Goal: Use online tool/utility: Utilize a website feature to perform a specific function

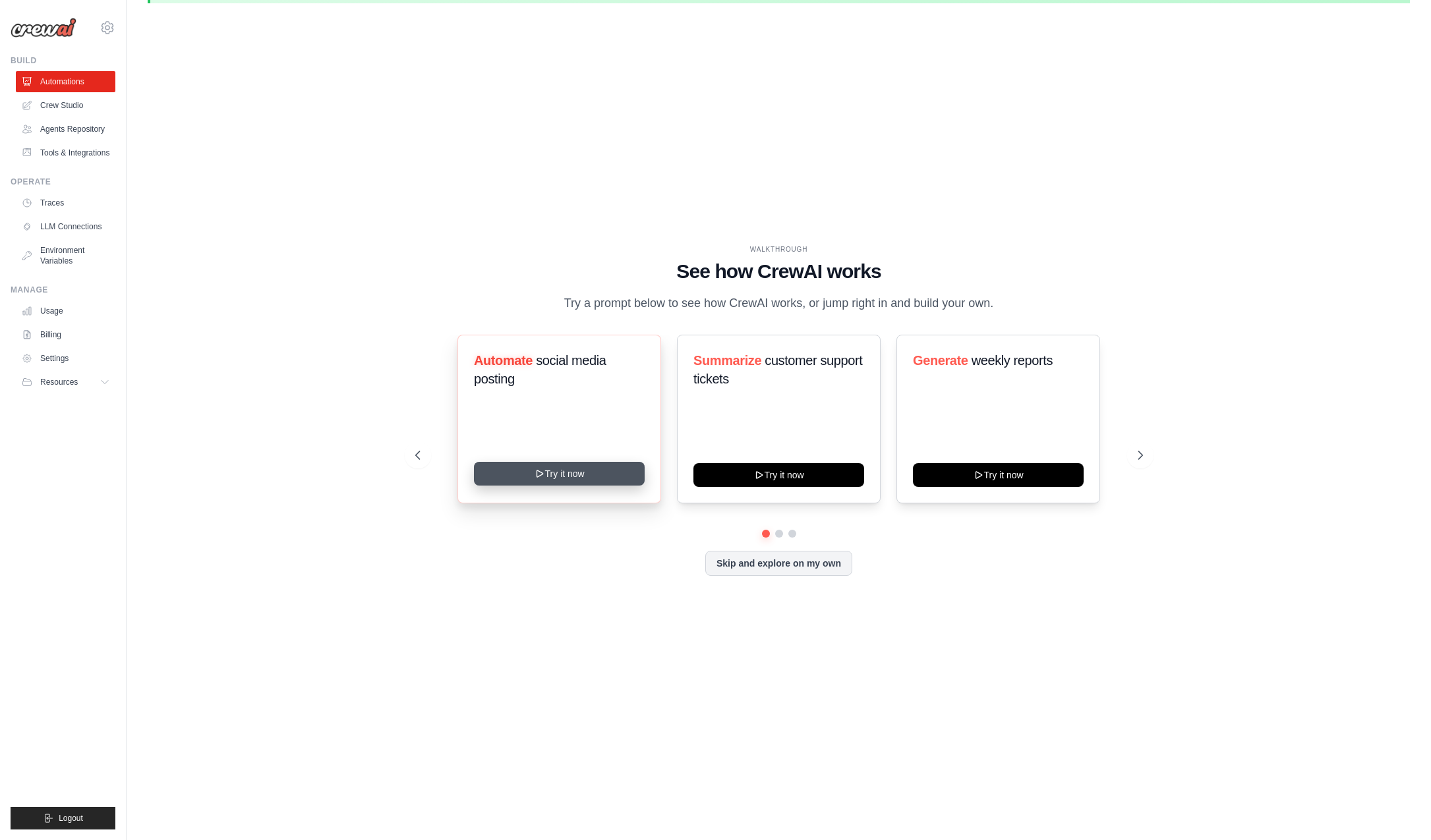
click at [567, 469] on button "Try it now" at bounding box center [559, 473] width 171 height 24
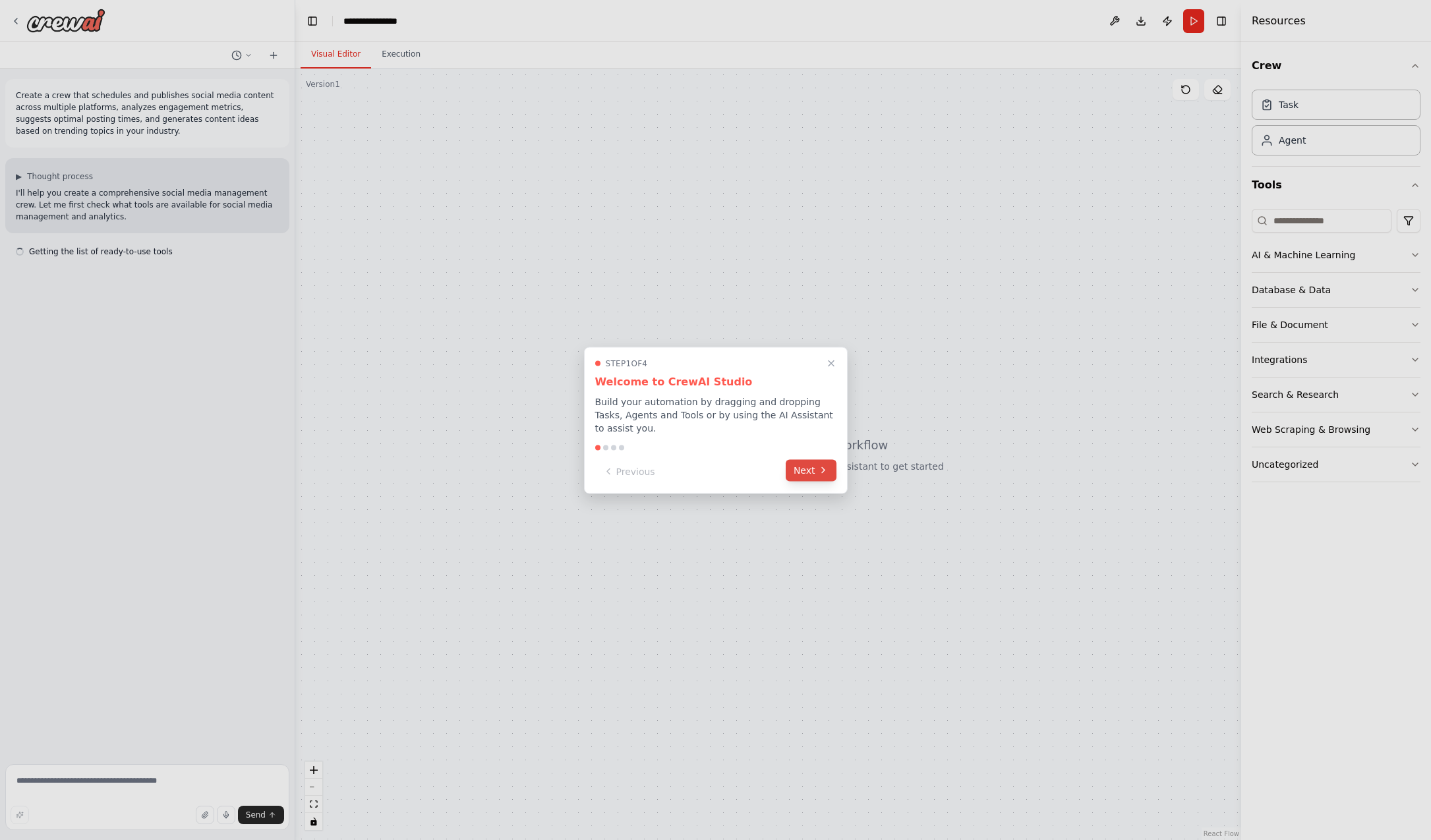
click at [812, 467] on button "Next" at bounding box center [811, 470] width 51 height 22
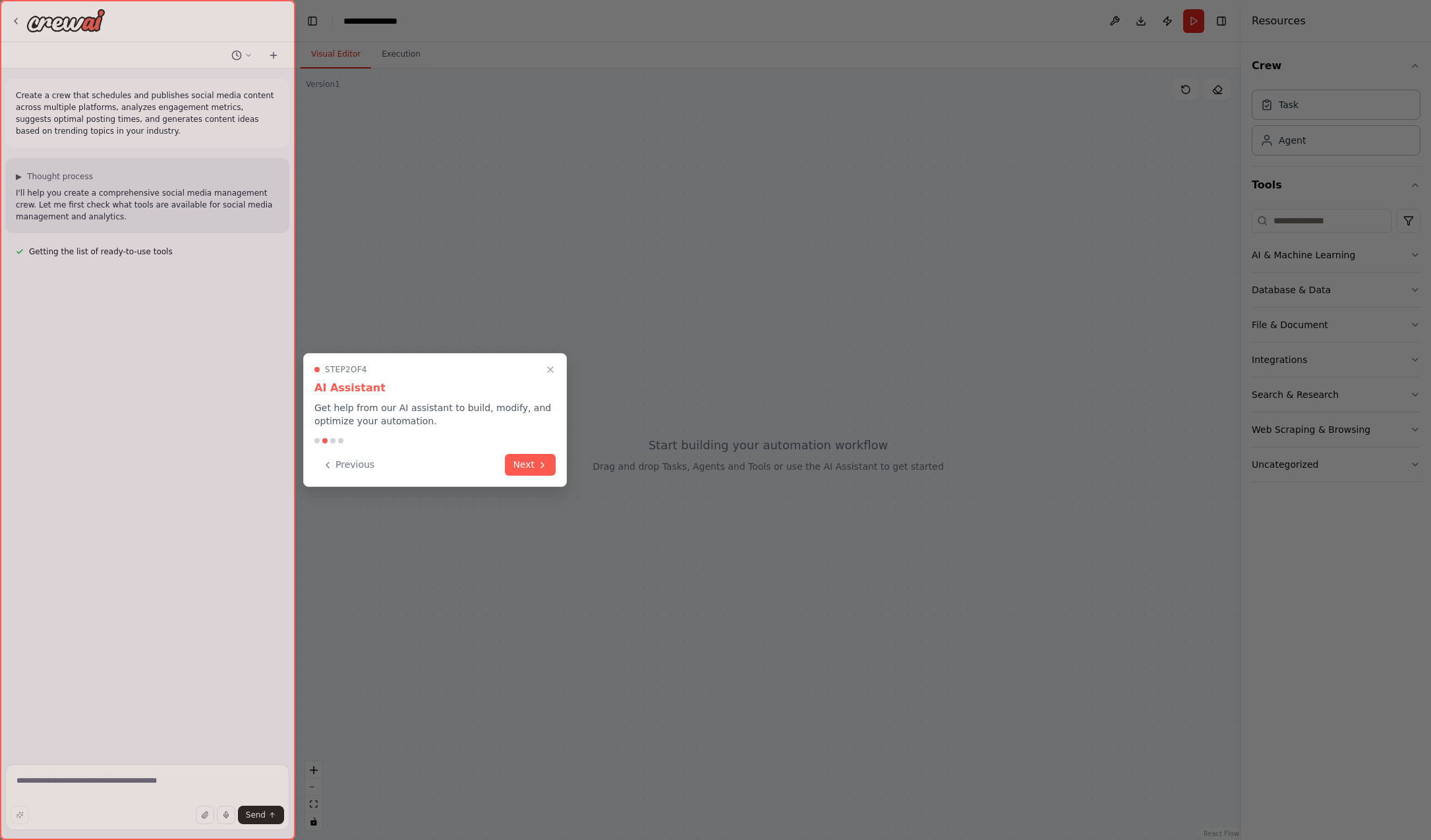
drag, startPoint x: 532, startPoint y: 464, endPoint x: 539, endPoint y: 464, distance: 7.0
click at [532, 464] on button "Next" at bounding box center [531, 465] width 51 height 22
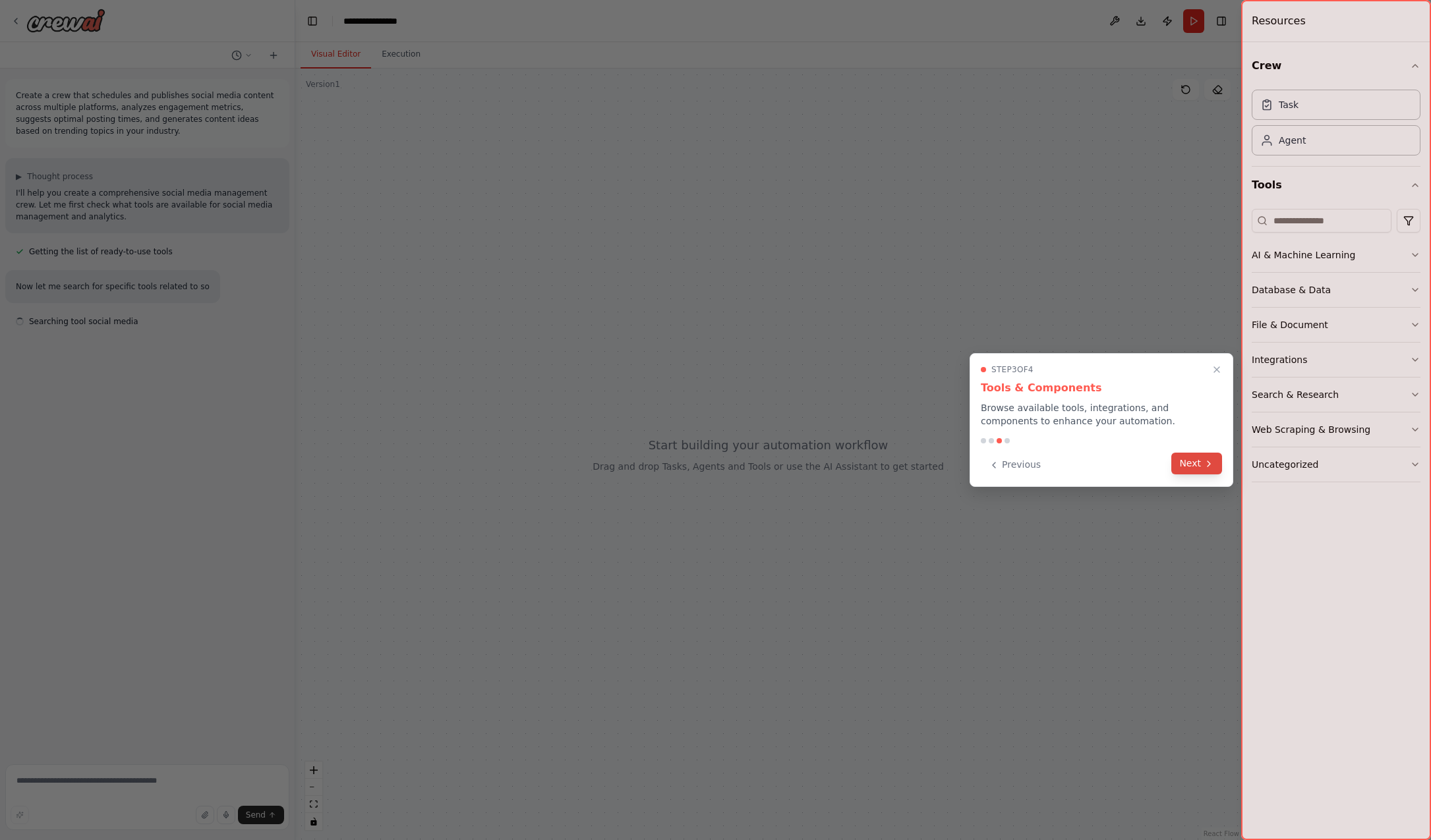
click at [1187, 461] on button "Next" at bounding box center [1197, 463] width 51 height 22
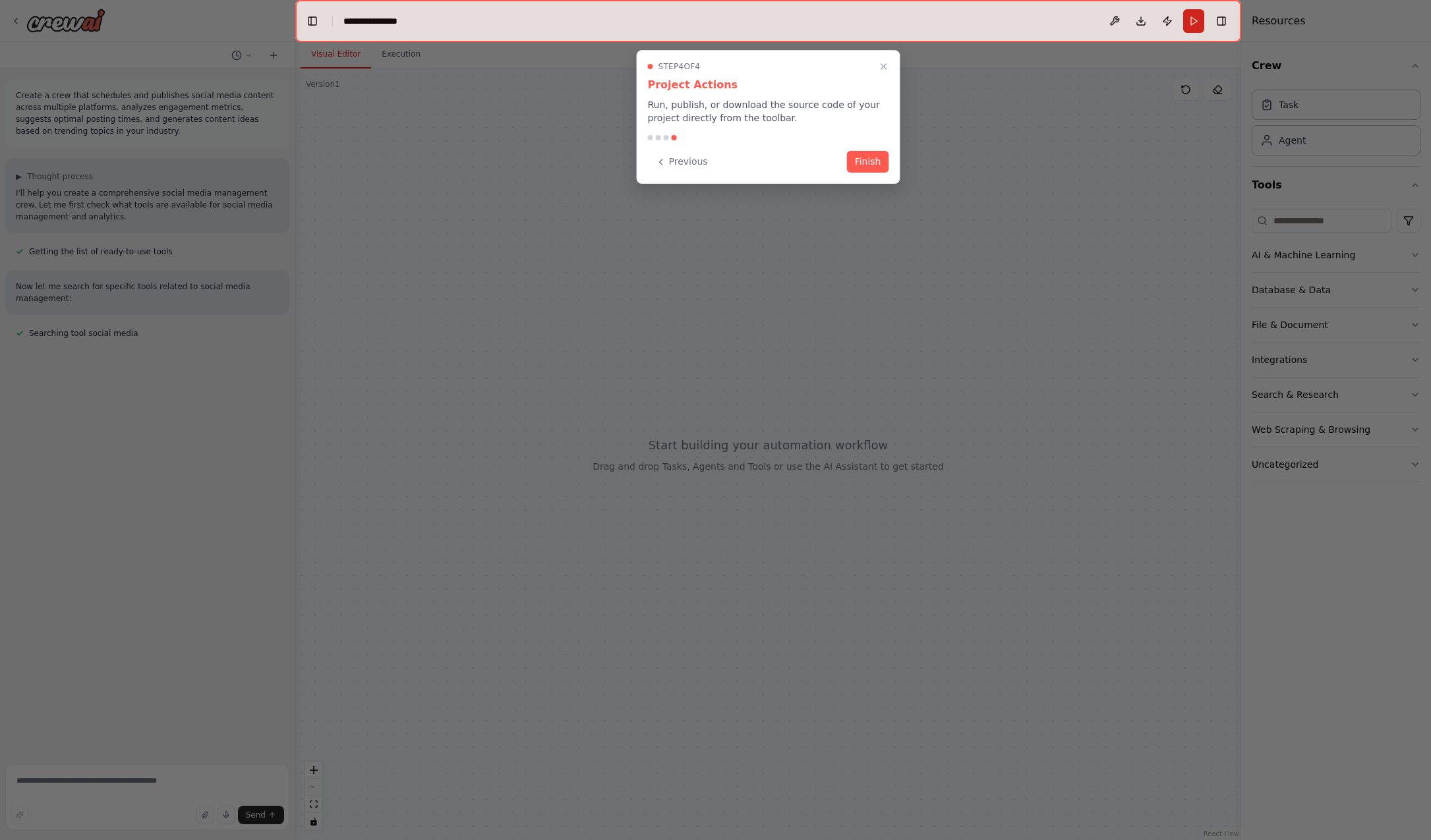
drag, startPoint x: 855, startPoint y: 154, endPoint x: 857, endPoint y: 164, distance: 10.2
click at [856, 154] on button "Finish" at bounding box center [868, 162] width 42 height 22
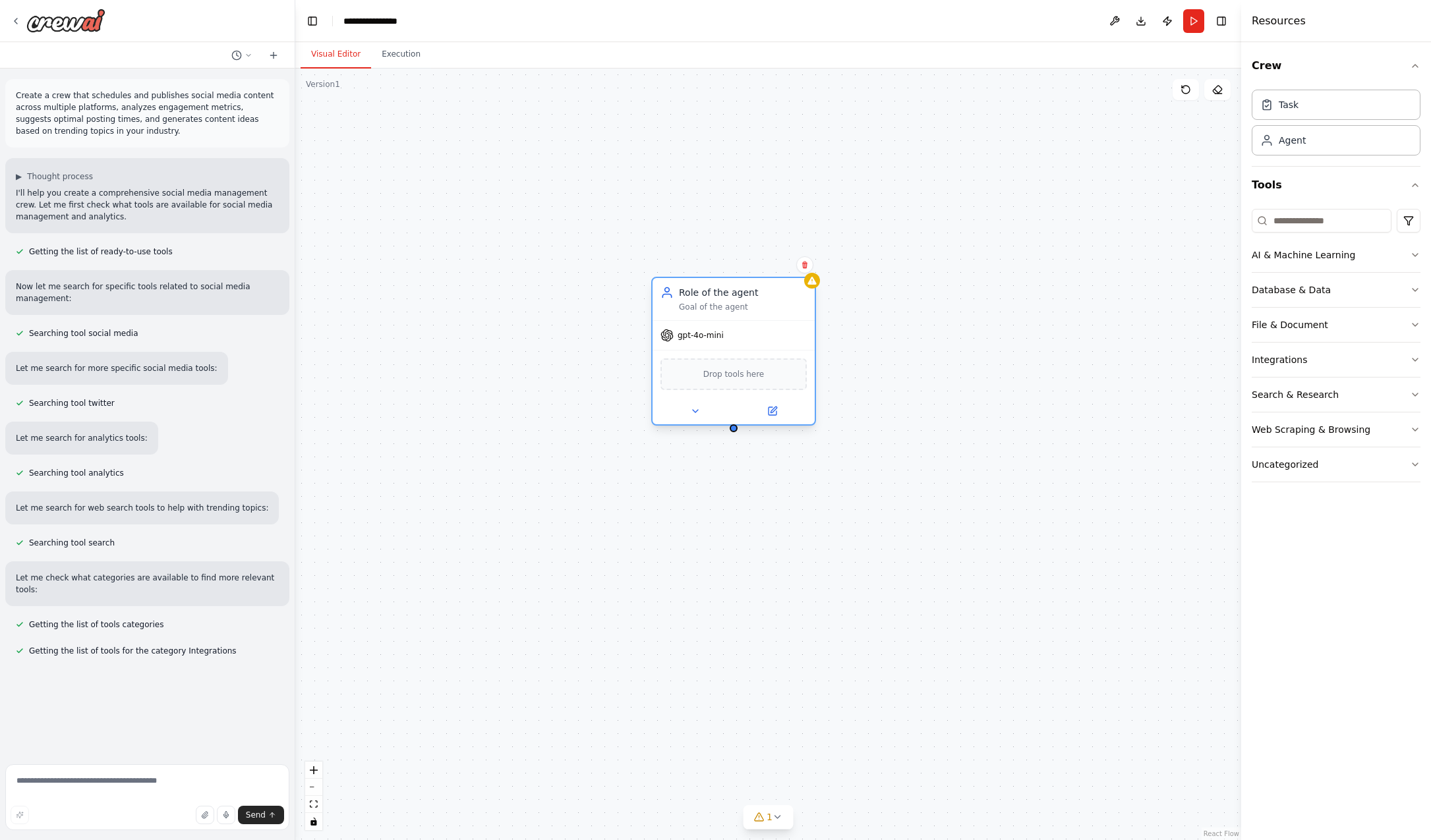
click at [729, 337] on div "gpt-4o-mini" at bounding box center [733, 335] width 162 height 29
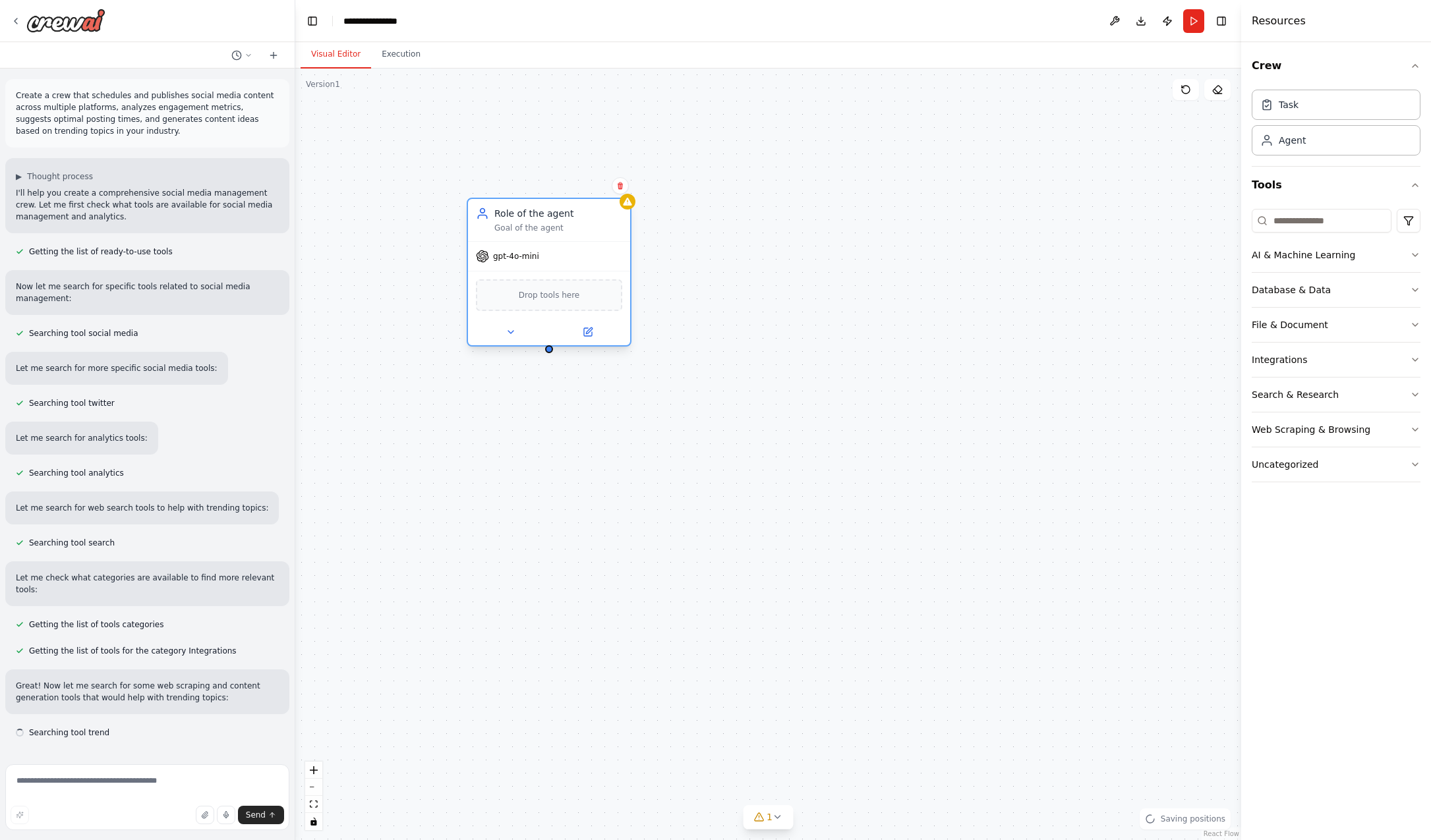
drag, startPoint x: 774, startPoint y: 293, endPoint x: 594, endPoint y: 220, distance: 194.2
click at [593, 220] on div "Role of the agent" at bounding box center [558, 213] width 128 height 14
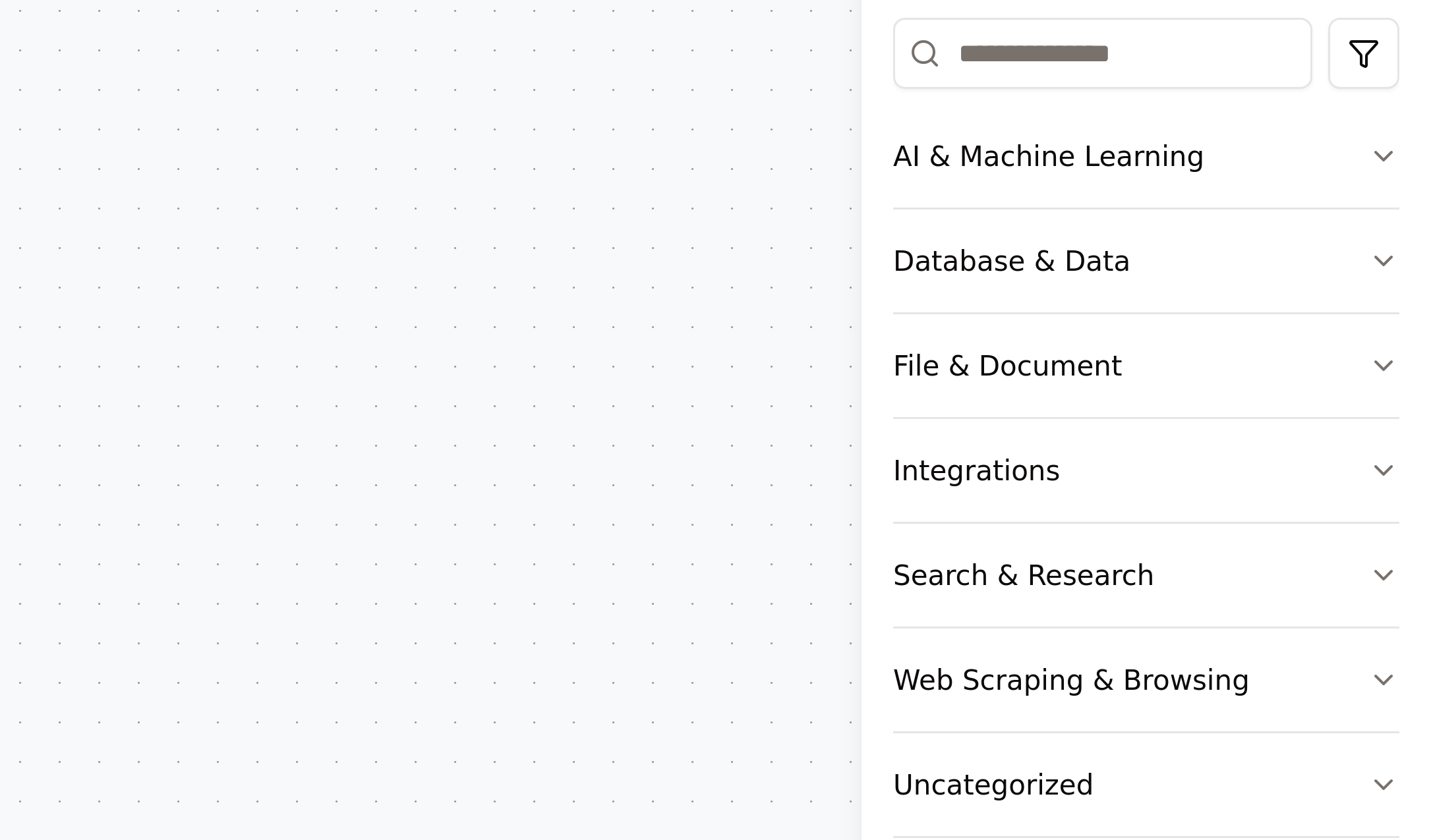
scroll to position [61, 0]
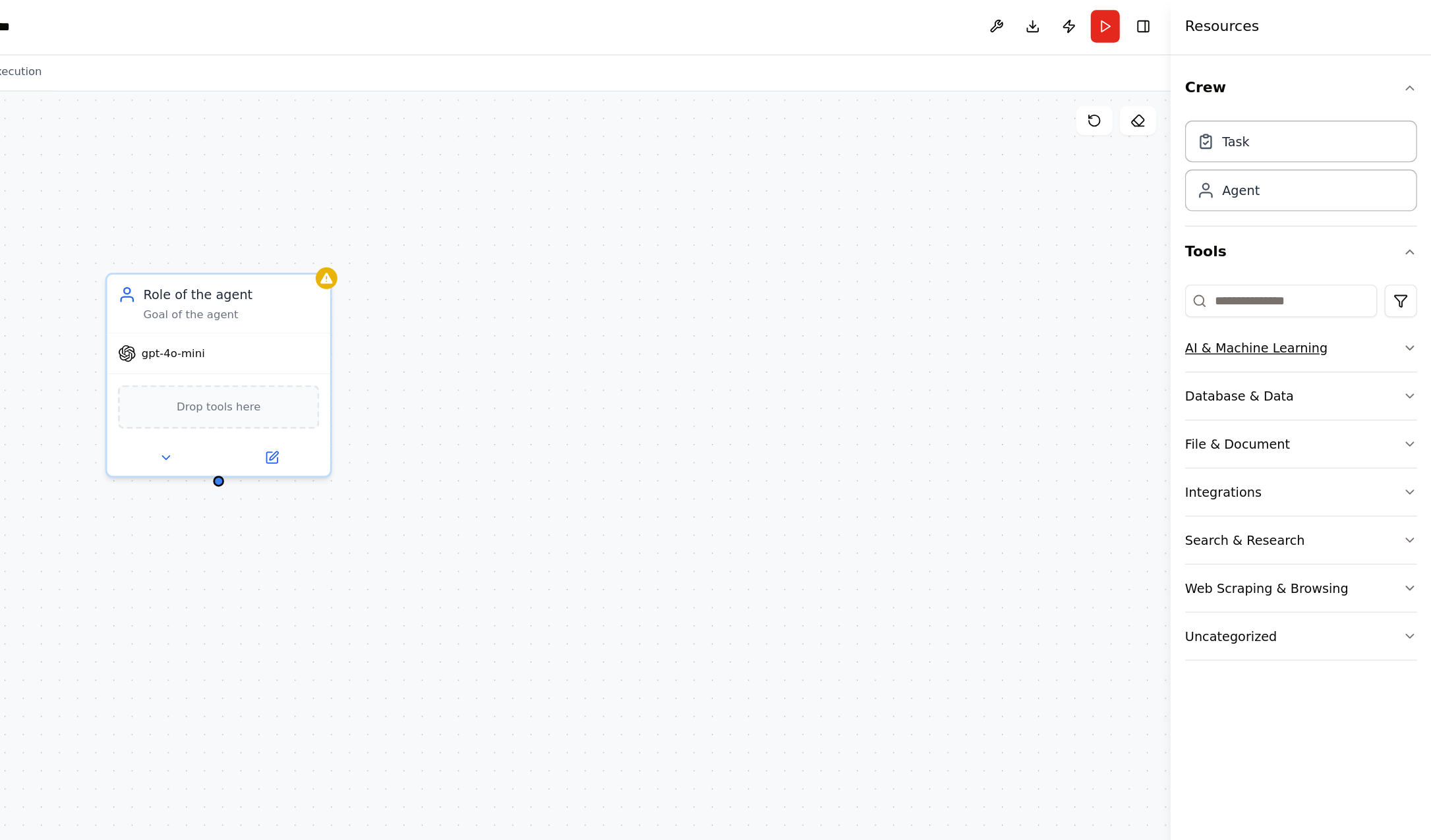
click at [1409, 250] on icon "button" at bounding box center [1415, 255] width 11 height 11
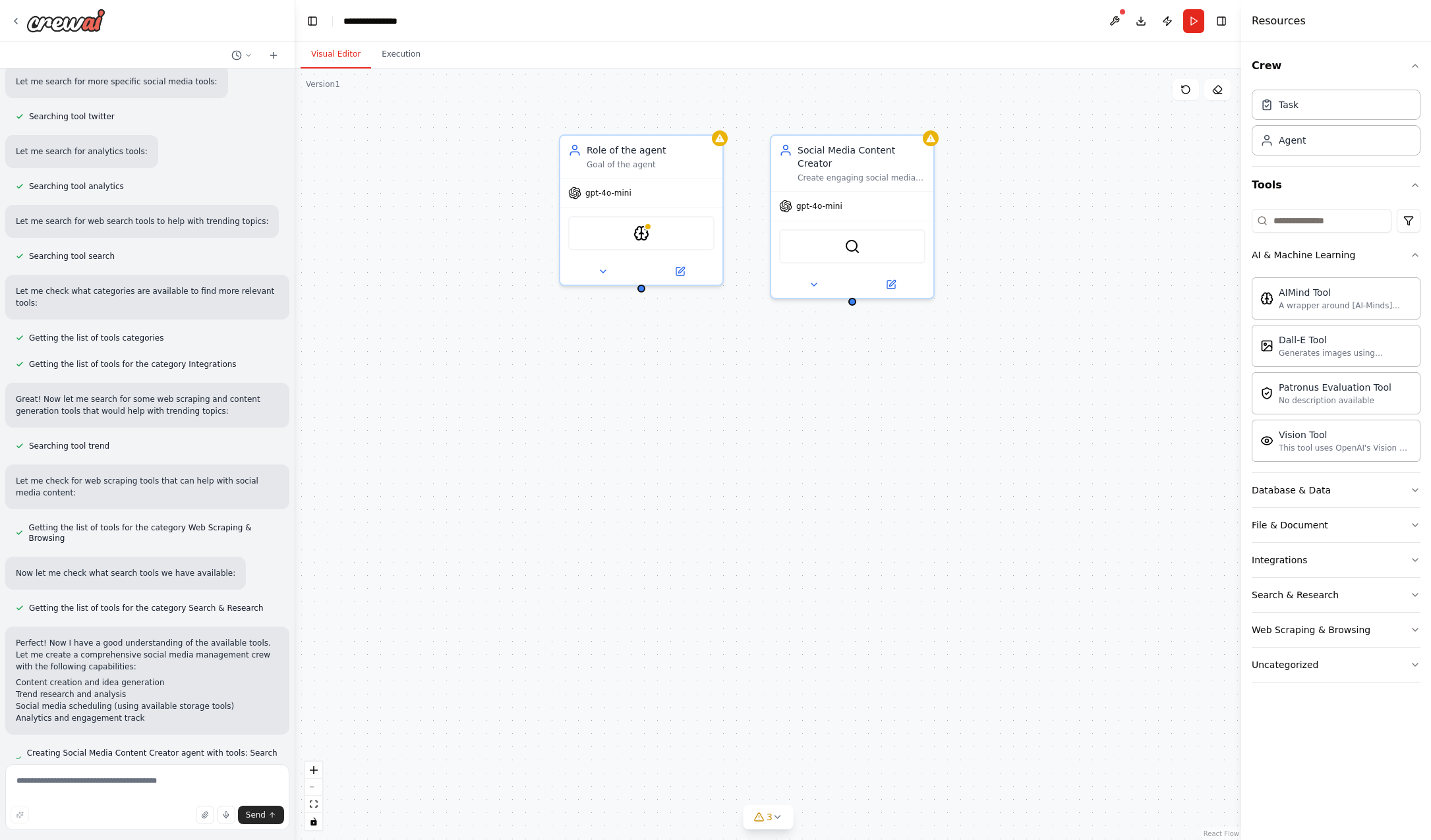
scroll to position [299, 0]
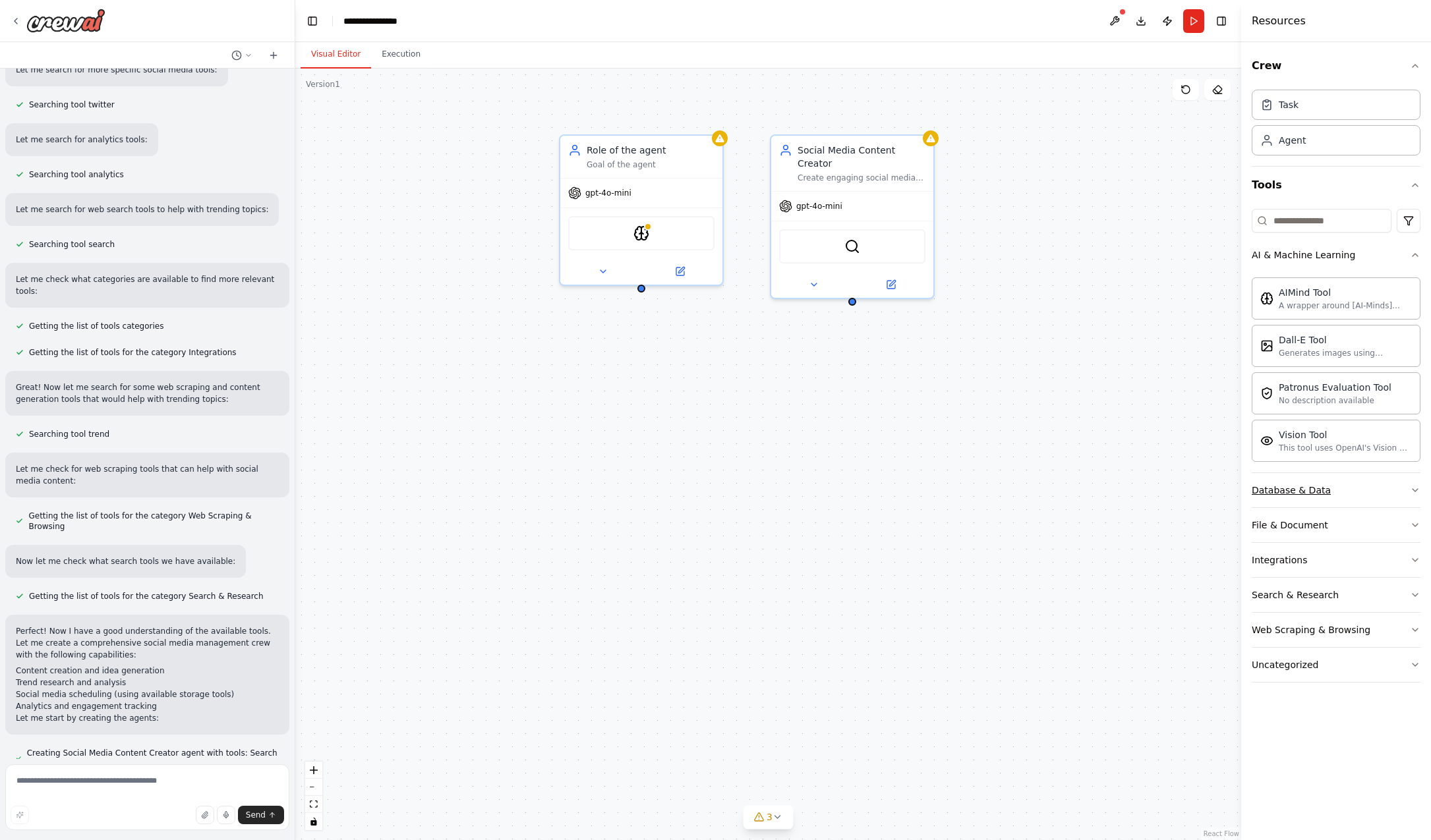
click at [1347, 489] on button "Database & Data" at bounding box center [1336, 490] width 169 height 35
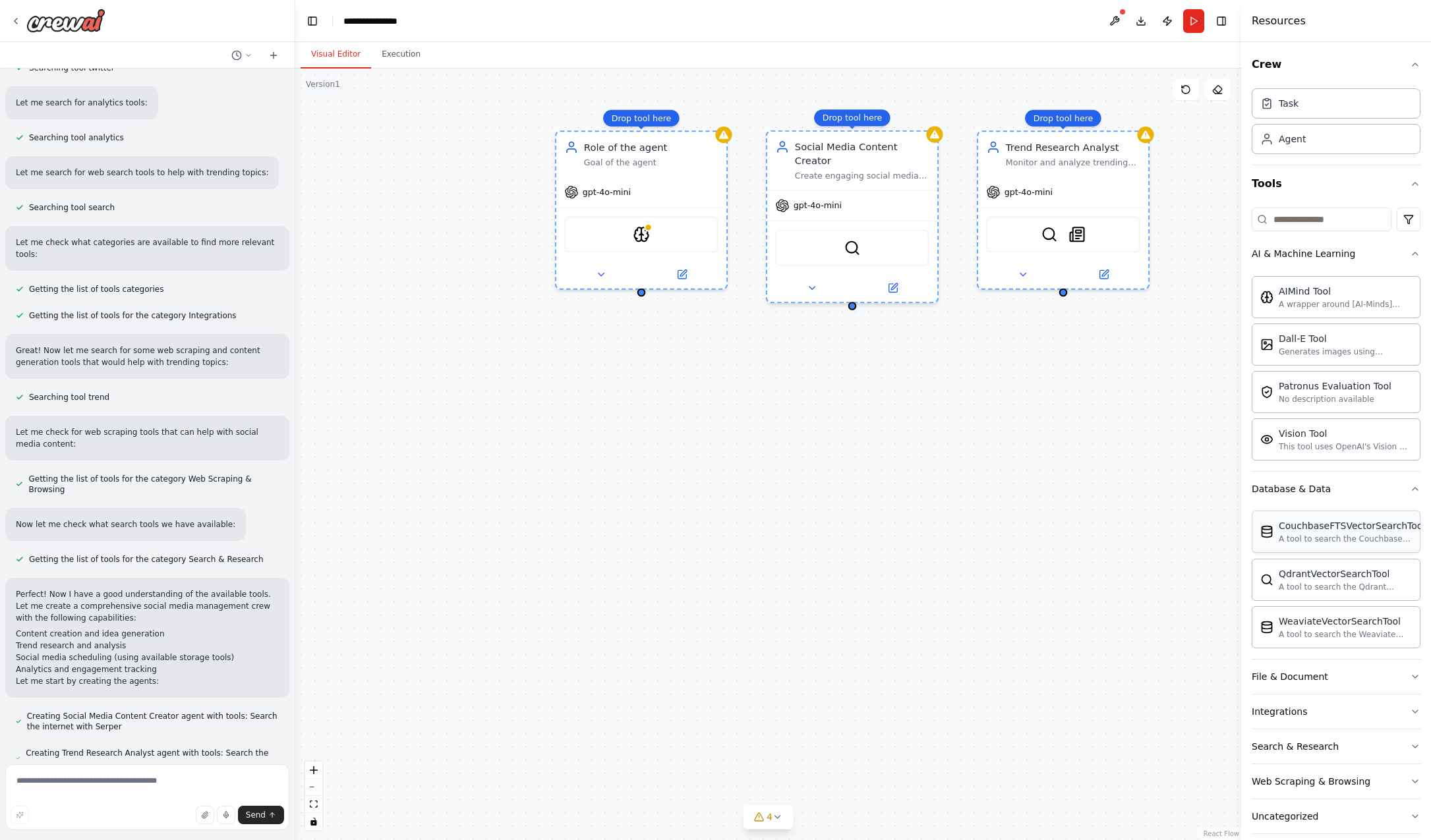
scroll to position [0, 0]
click at [675, 242] on div "AIMindTool CouchbaseFTSVectorSearchTool" at bounding box center [641, 231] width 147 height 35
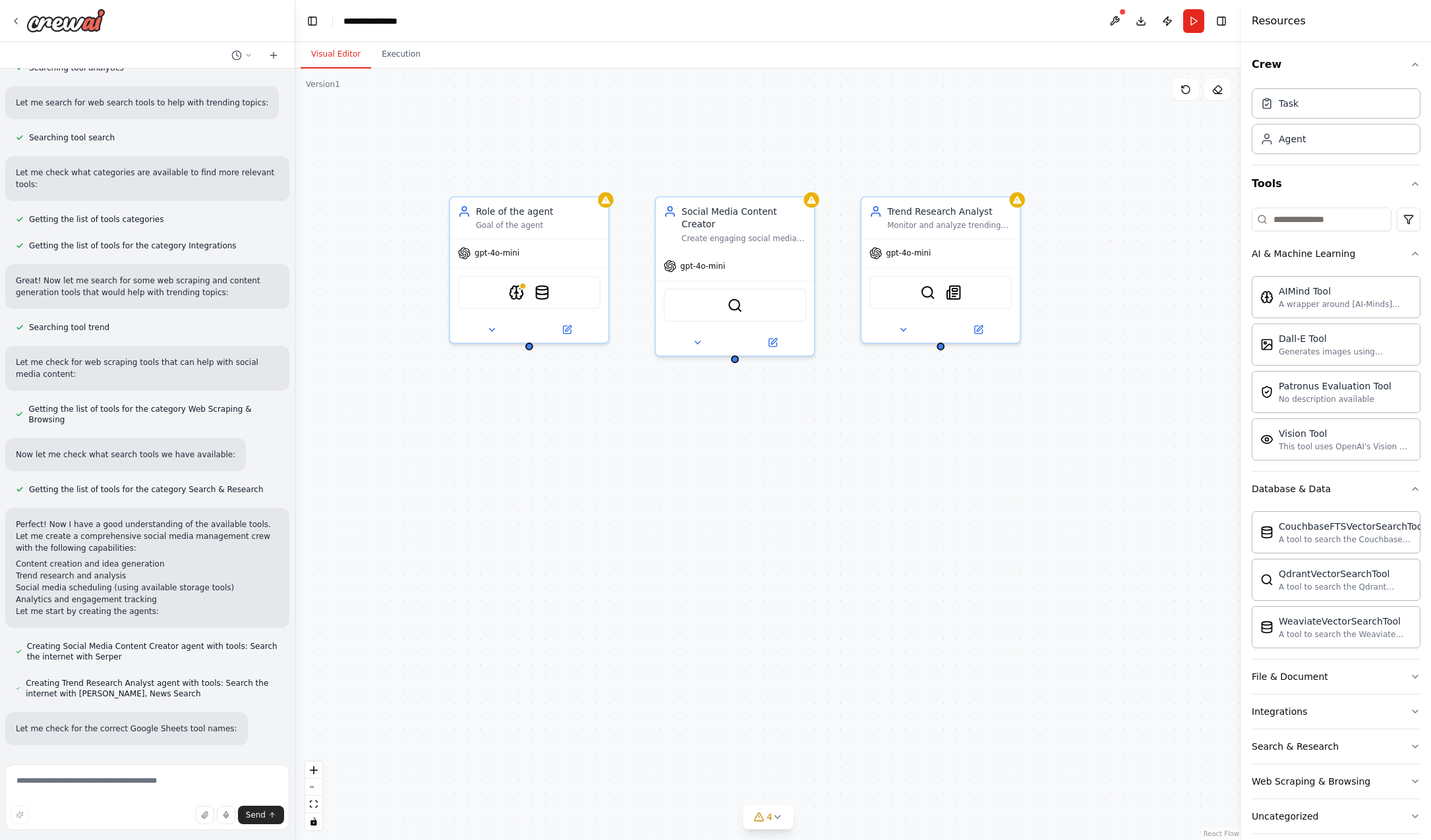
drag, startPoint x: 700, startPoint y: 397, endPoint x: 619, endPoint y: 435, distance: 89.5
click at [592, 450] on div "Role of the agent Goal of the agent gpt-4o-mini AIMindTool CouchbaseFTSVectorSe…" at bounding box center [768, 453] width 946 height 771
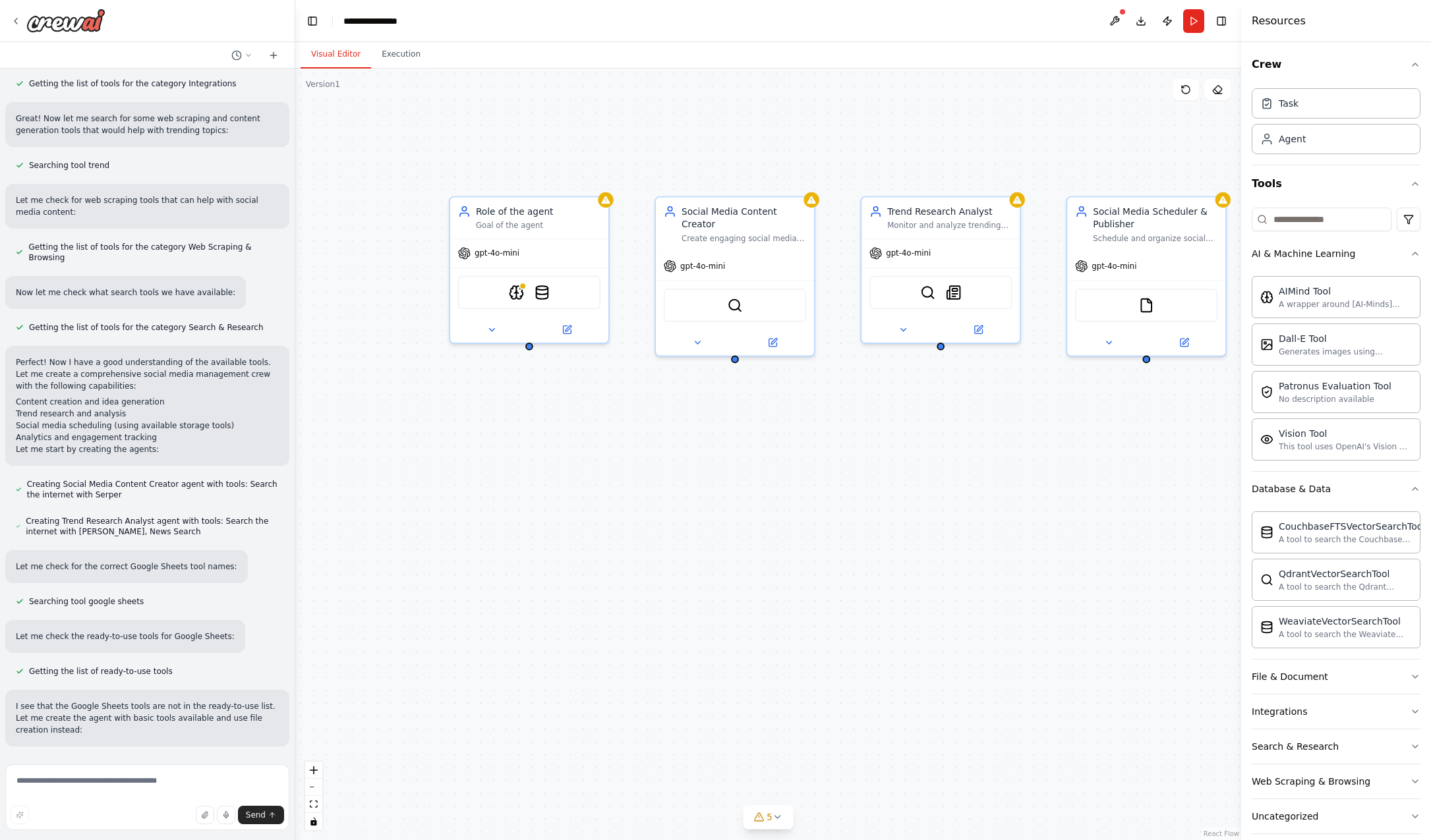
scroll to position [579, 0]
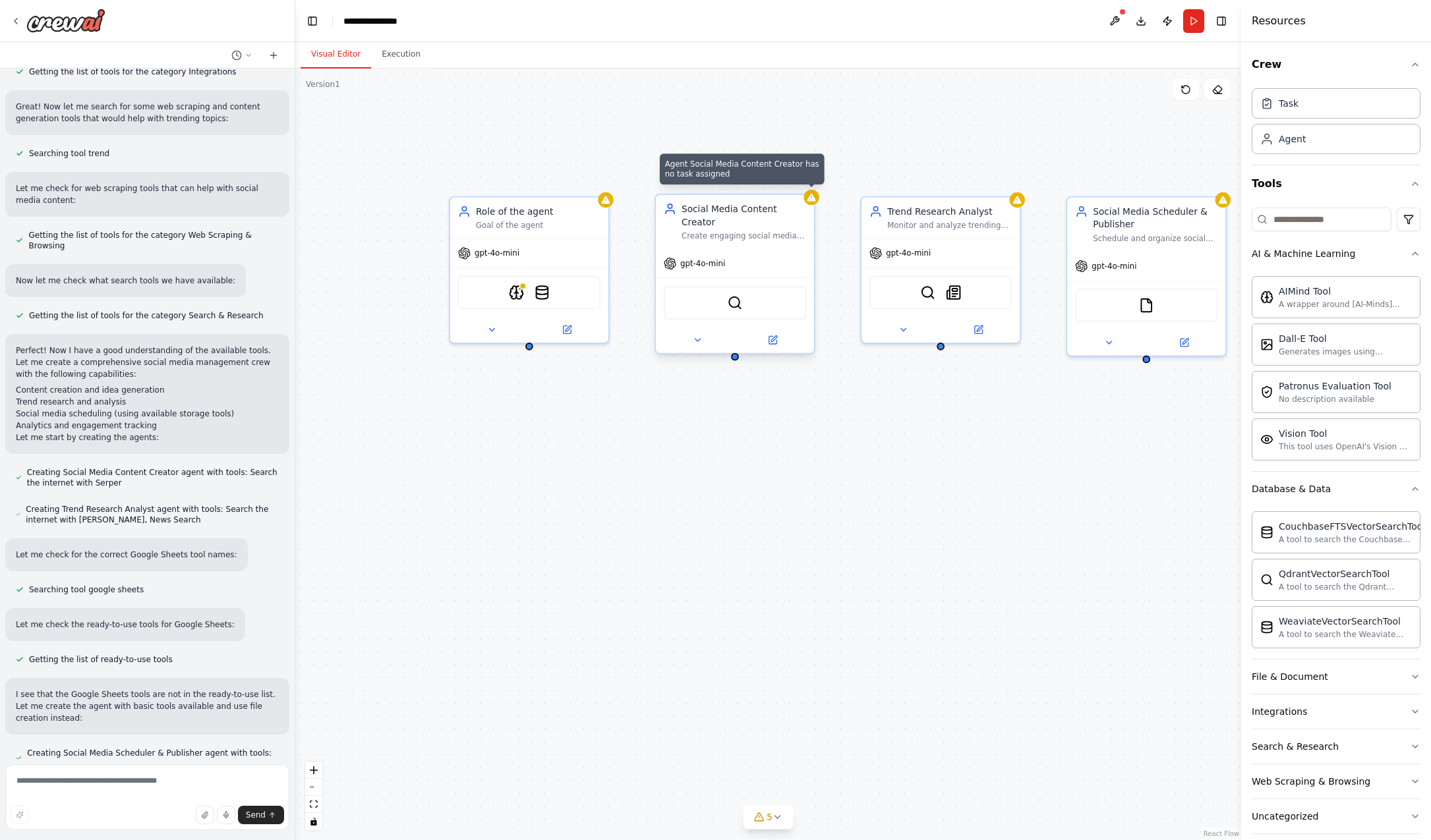
click at [810, 202] on icon at bounding box center [811, 198] width 11 height 11
click at [805, 181] on icon at bounding box center [804, 182] width 5 height 7
click at [759, 183] on button "Confirm" at bounding box center [766, 181] width 46 height 15
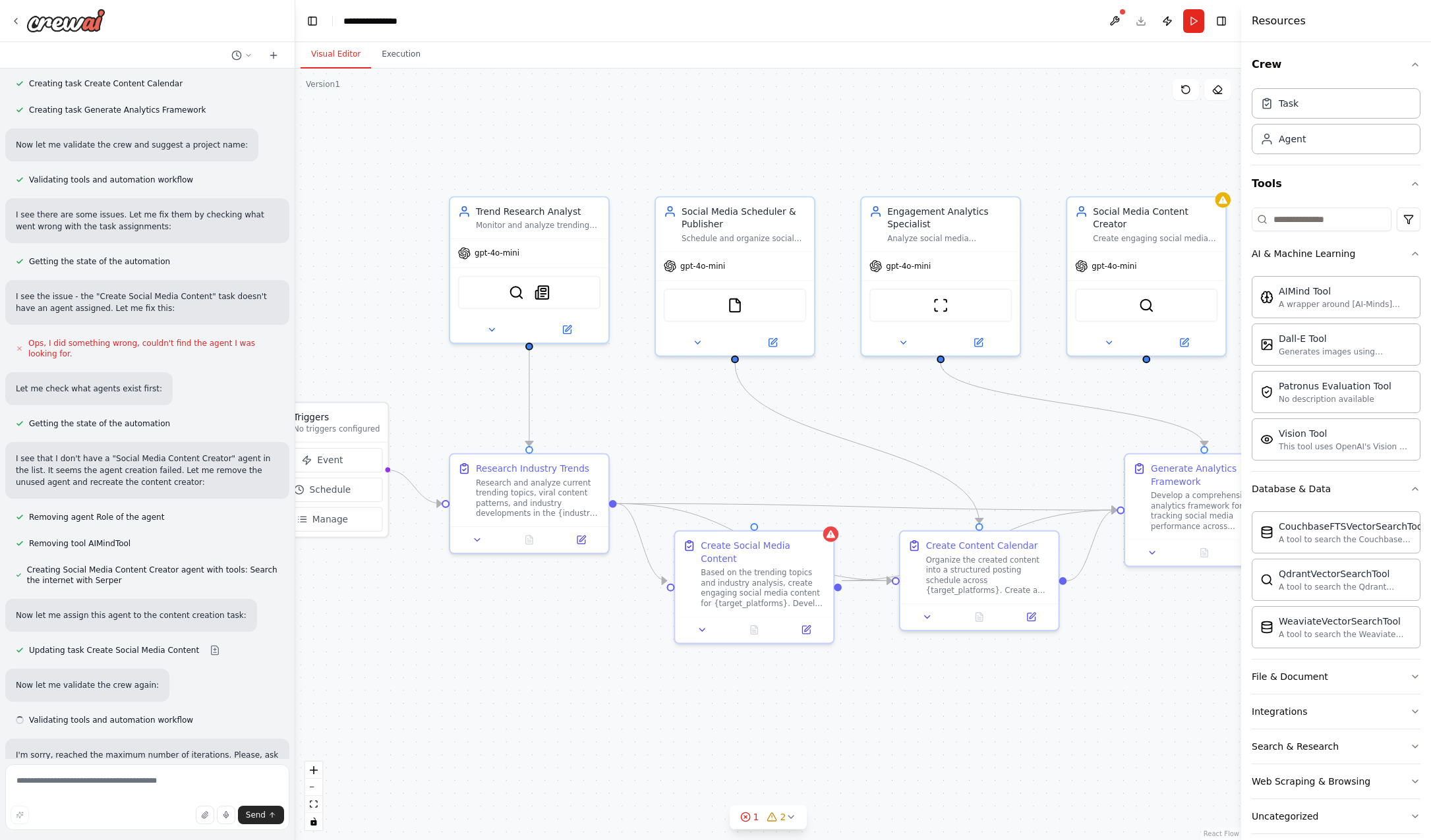
scroll to position [1430, 0]
